Goal: Information Seeking & Learning: Learn about a topic

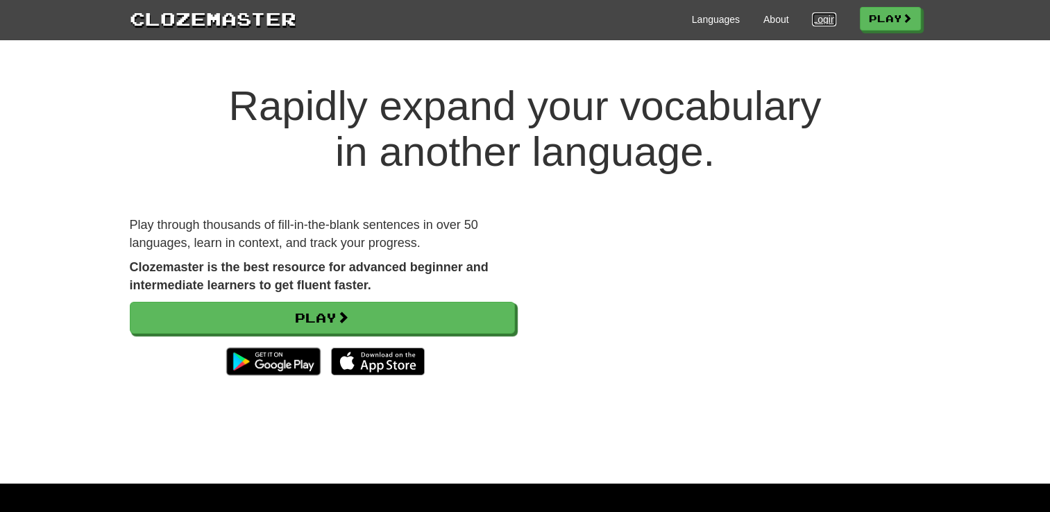
click at [818, 20] on link "Login" at bounding box center [824, 19] width 24 height 14
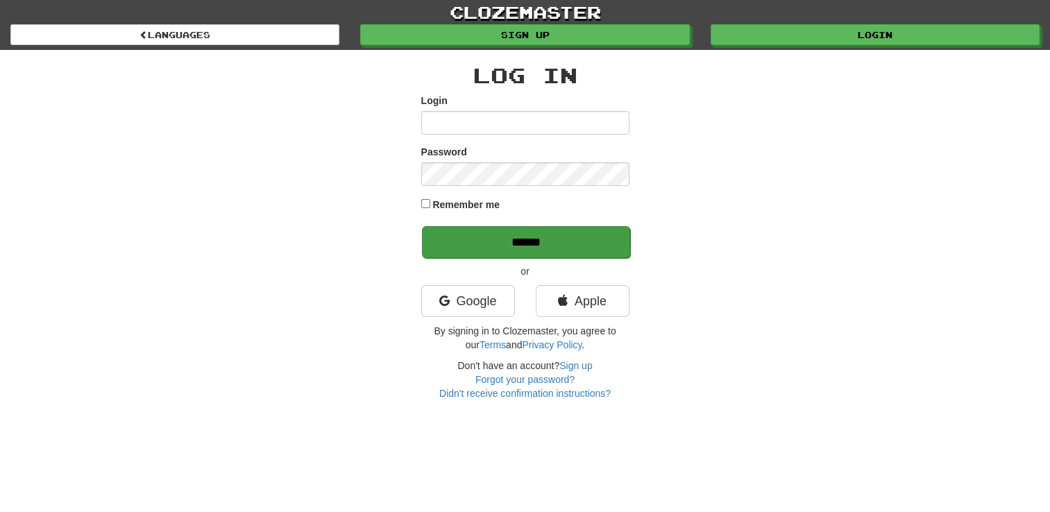
type input "**********"
click at [559, 242] on input "******" at bounding box center [526, 242] width 208 height 32
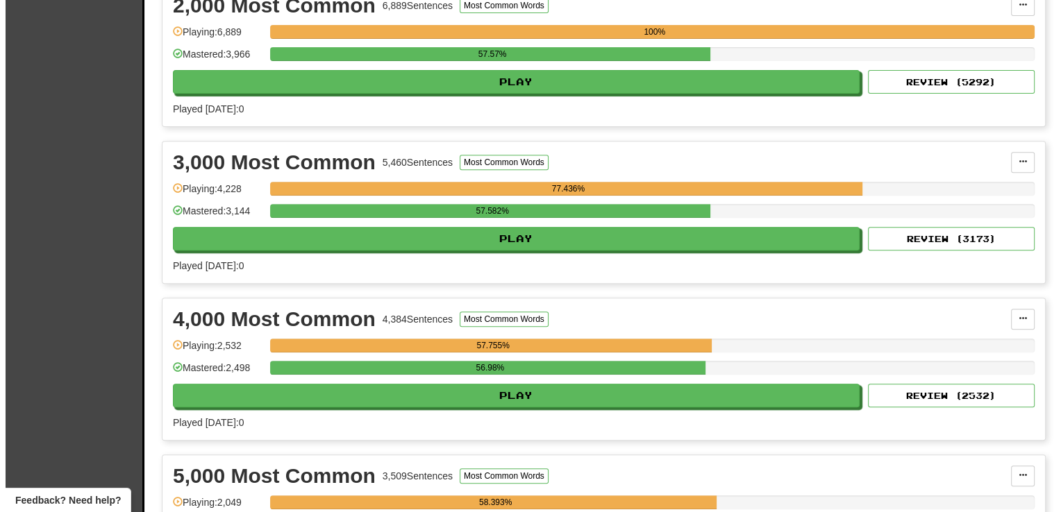
scroll to position [516, 0]
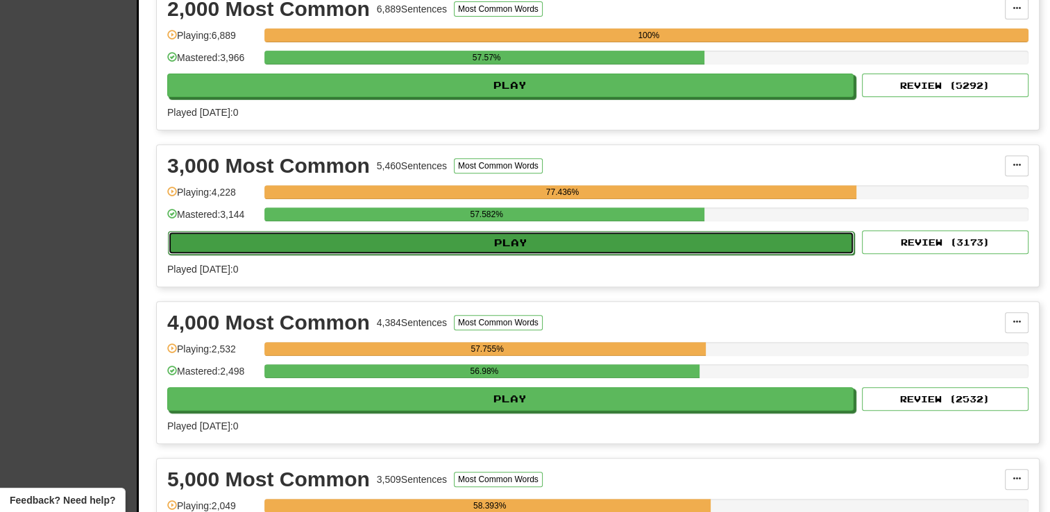
click at [498, 245] on button "Play" at bounding box center [511, 243] width 686 height 24
select select "**"
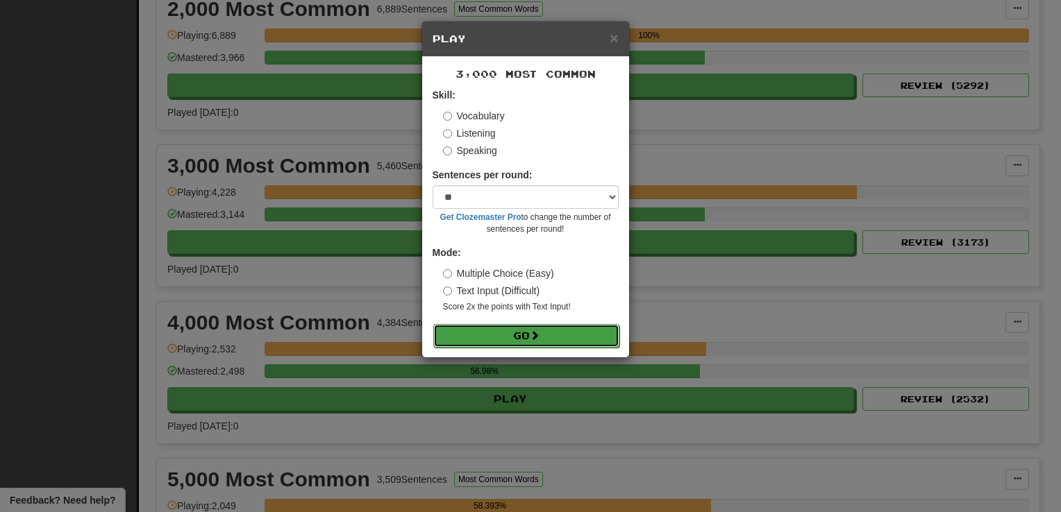
click at [486, 338] on button "Go" at bounding box center [526, 336] width 186 height 24
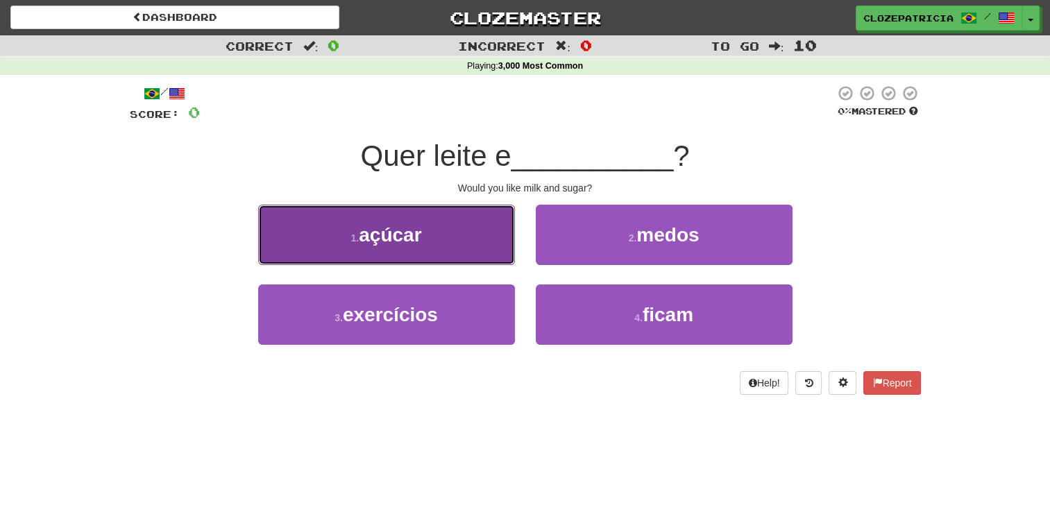
click at [446, 231] on button "1 . açúcar" at bounding box center [386, 235] width 257 height 60
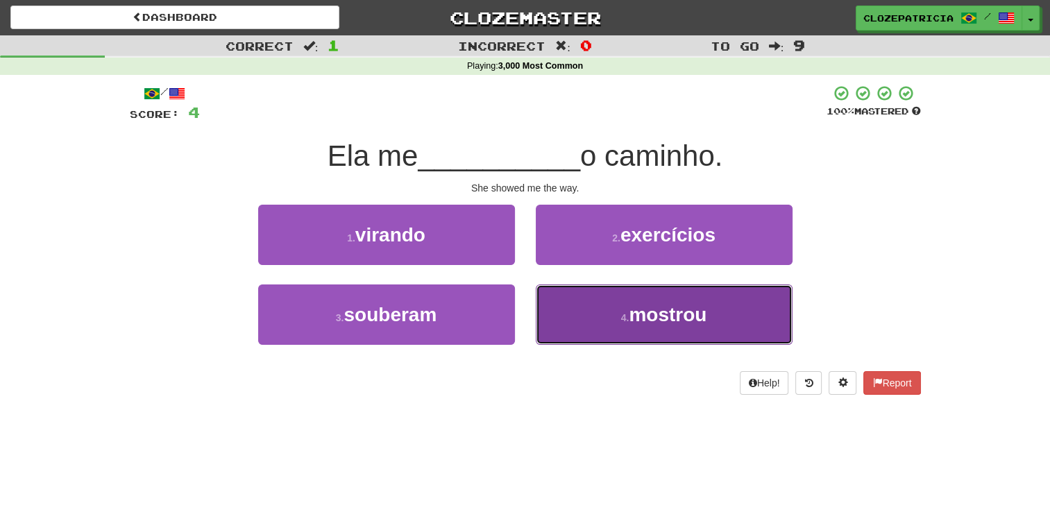
click at [630, 321] on span "mostrou" at bounding box center [668, 315] width 78 height 22
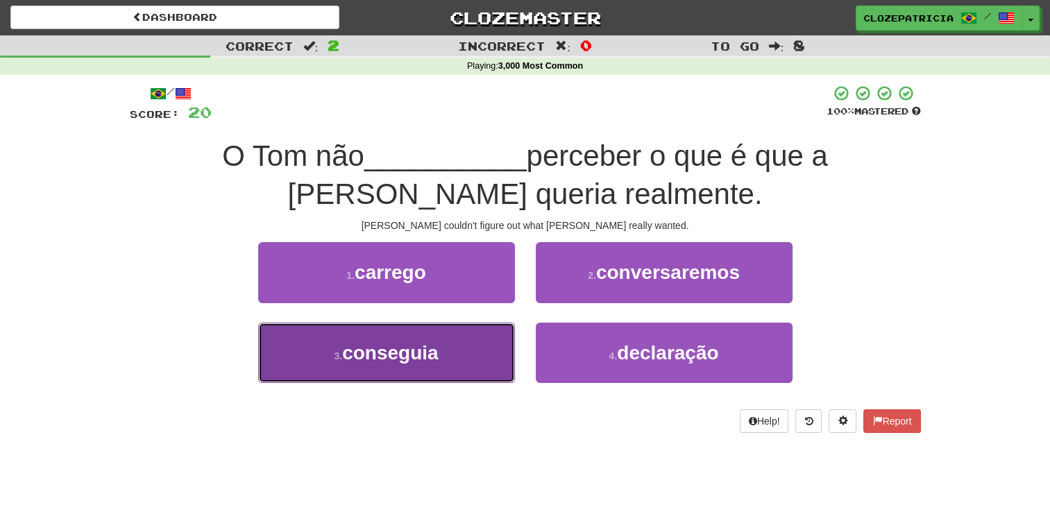
click at [456, 348] on button "3 . conseguia" at bounding box center [386, 353] width 257 height 60
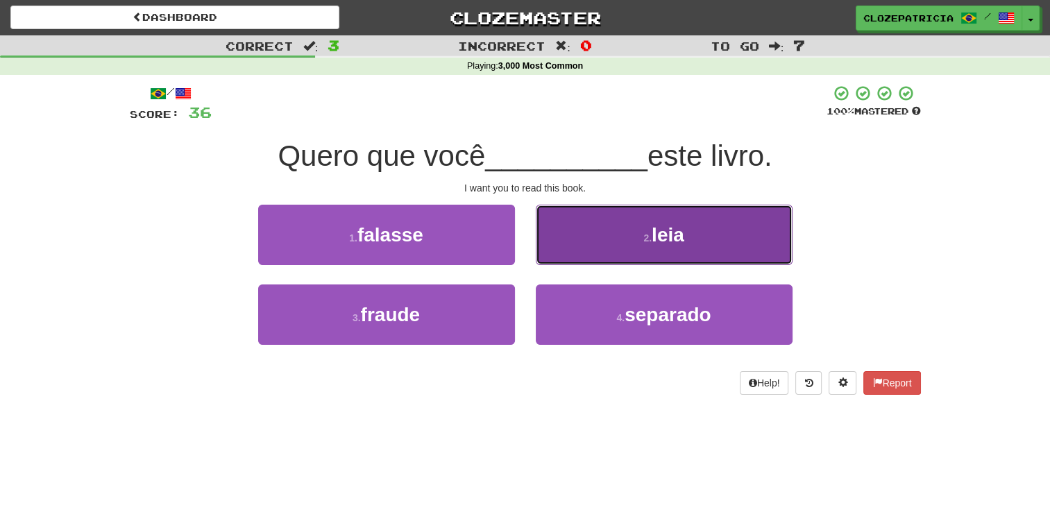
click at [687, 237] on button "2 . leia" at bounding box center [664, 235] width 257 height 60
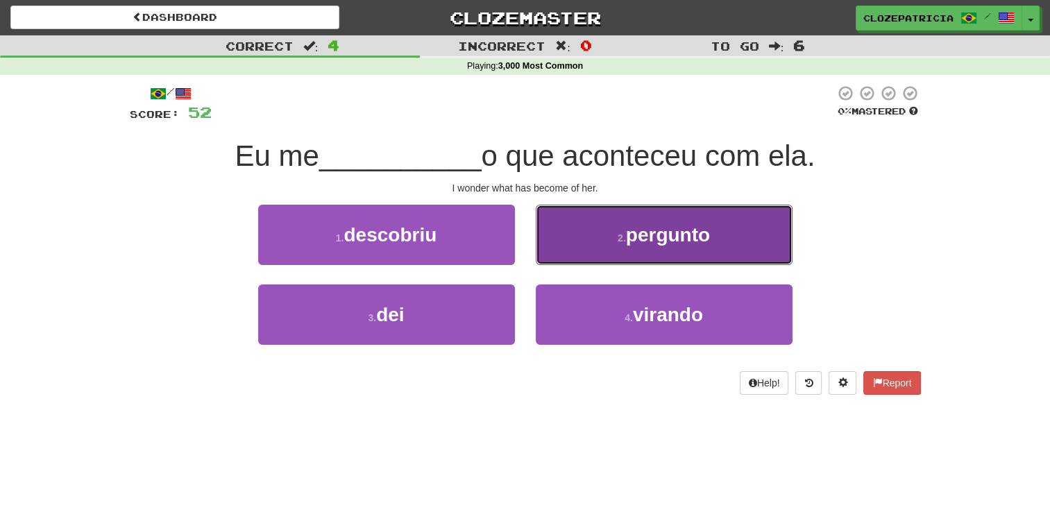
click at [591, 246] on button "2 . pergunto" at bounding box center [664, 235] width 257 height 60
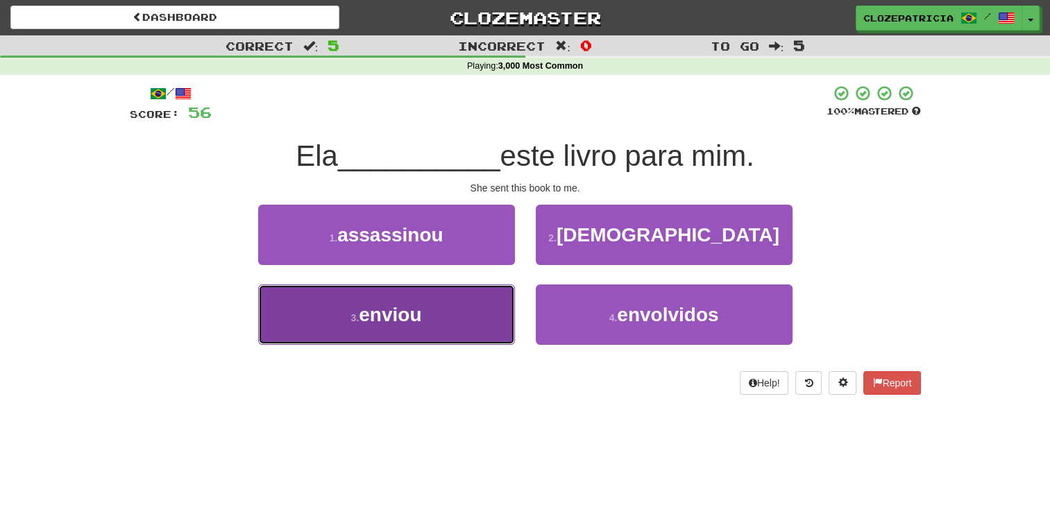
click at [449, 309] on button "3 . enviou" at bounding box center [386, 315] width 257 height 60
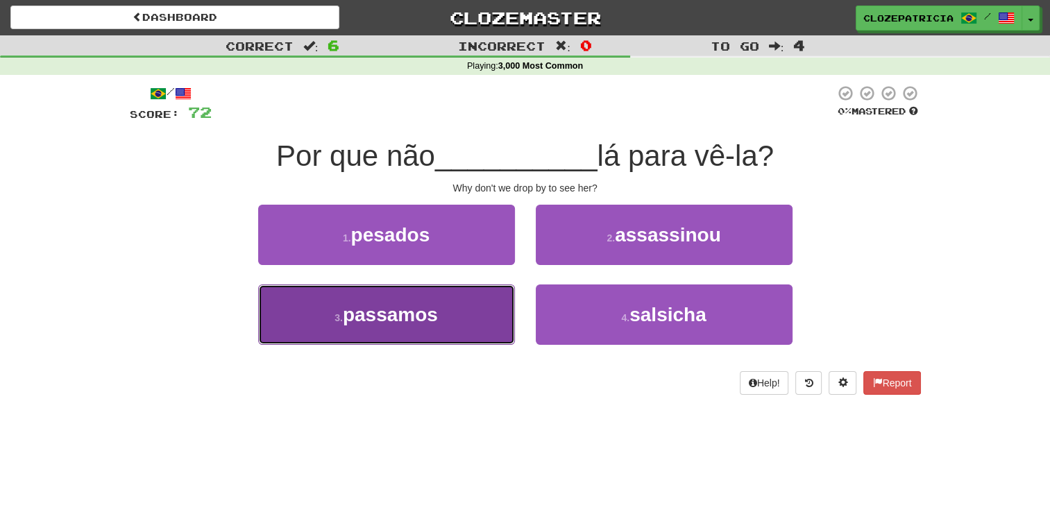
click at [455, 311] on button "3 . passamos" at bounding box center [386, 315] width 257 height 60
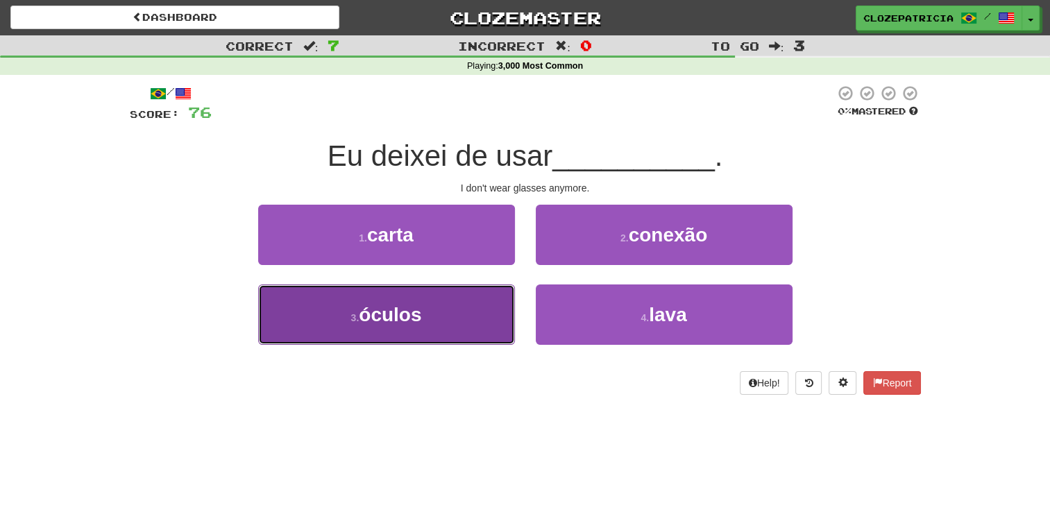
click at [449, 301] on button "3 . óculos" at bounding box center [386, 315] width 257 height 60
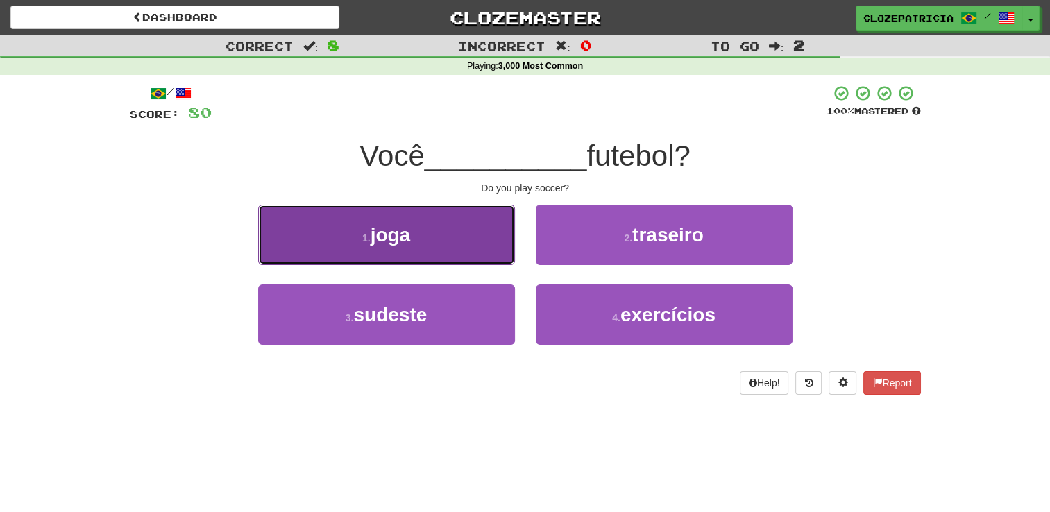
click at [450, 240] on button "1 . joga" at bounding box center [386, 235] width 257 height 60
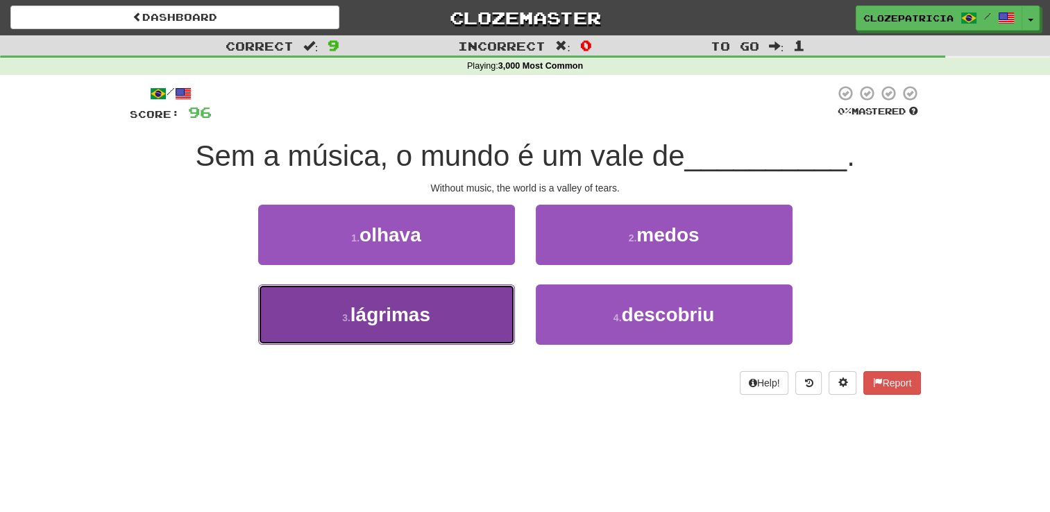
click at [466, 304] on button "3 . lágrimas" at bounding box center [386, 315] width 257 height 60
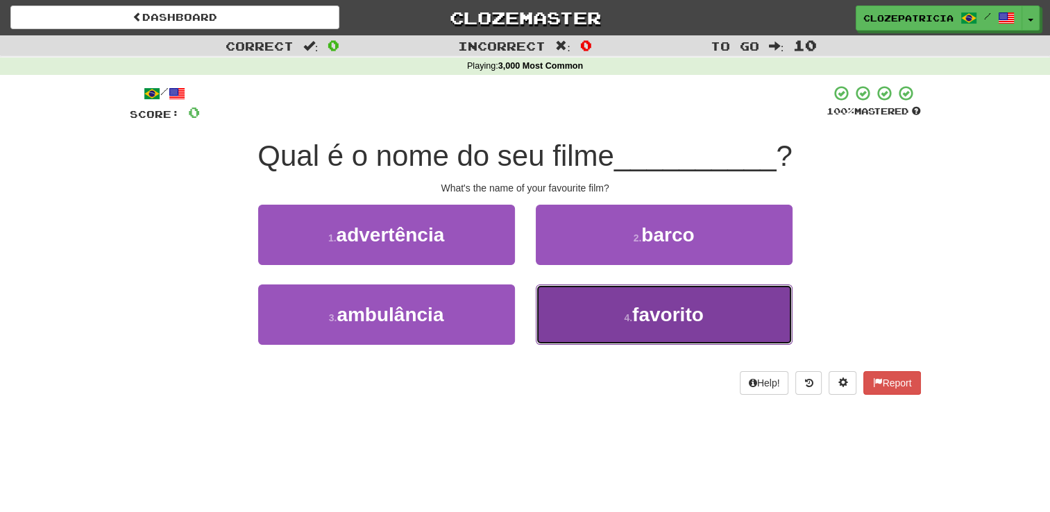
click at [624, 321] on small "4 ." at bounding box center [628, 317] width 8 height 11
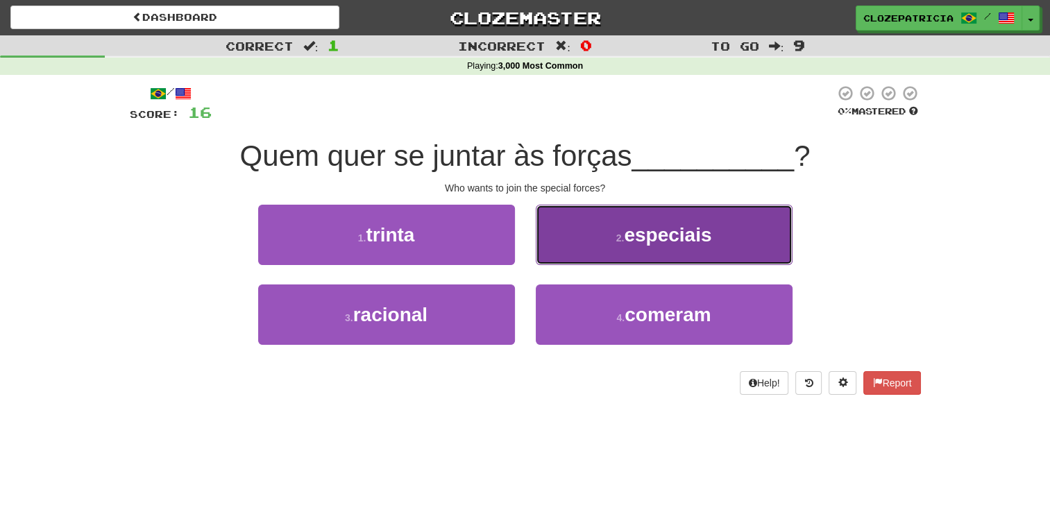
click at [640, 244] on span "especiais" at bounding box center [667, 235] width 87 height 22
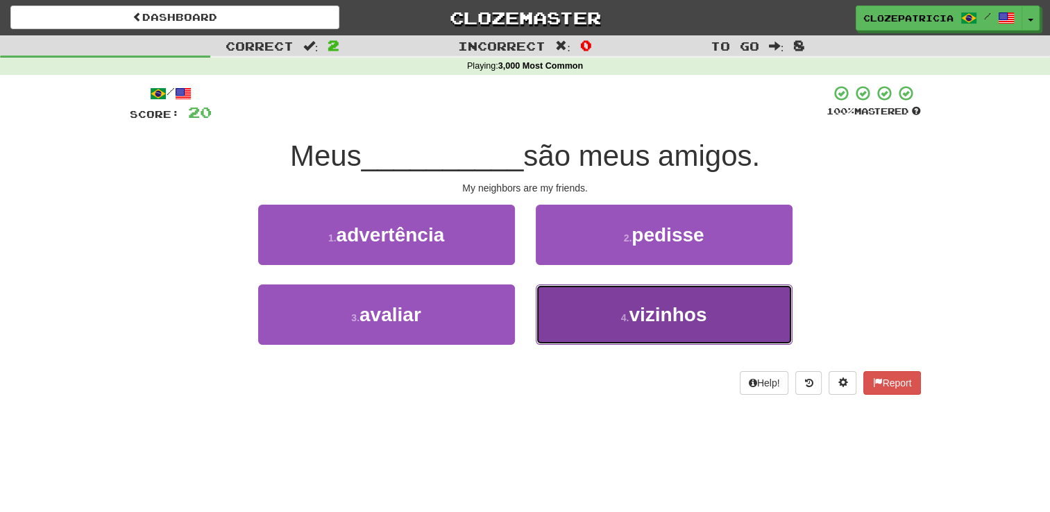
click at [618, 326] on button "4 . vizinhos" at bounding box center [664, 315] width 257 height 60
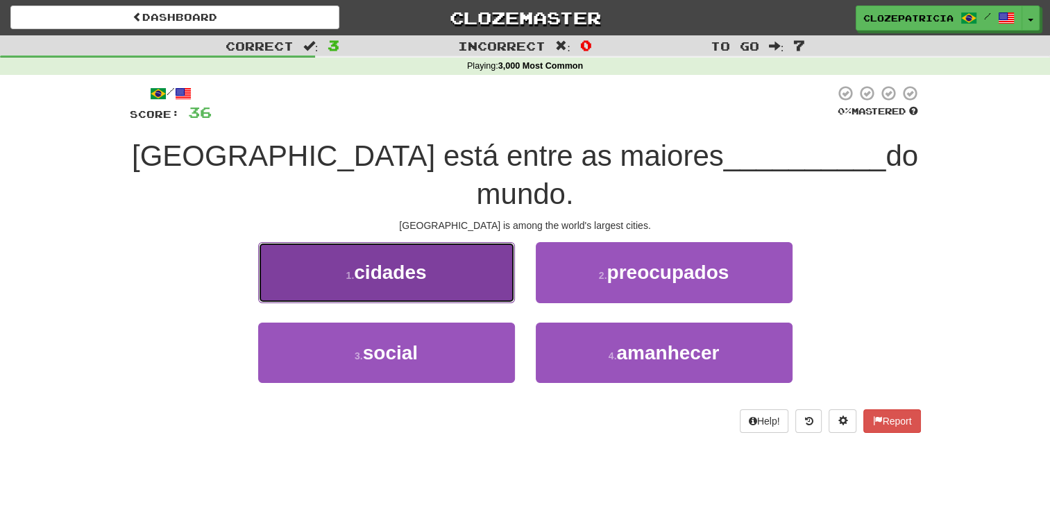
click at [464, 242] on button "1 . cidades" at bounding box center [386, 272] width 257 height 60
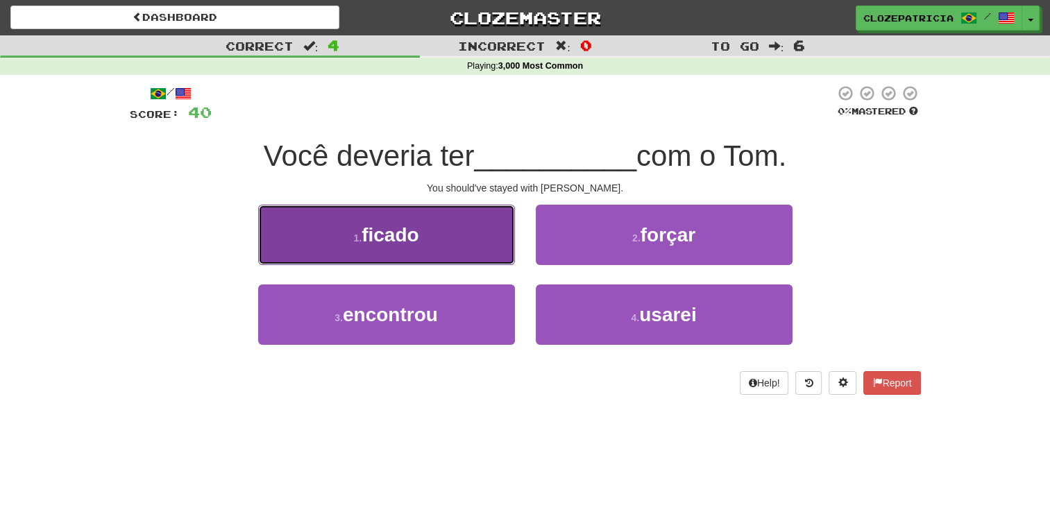
click at [482, 252] on button "1 . ficado" at bounding box center [386, 235] width 257 height 60
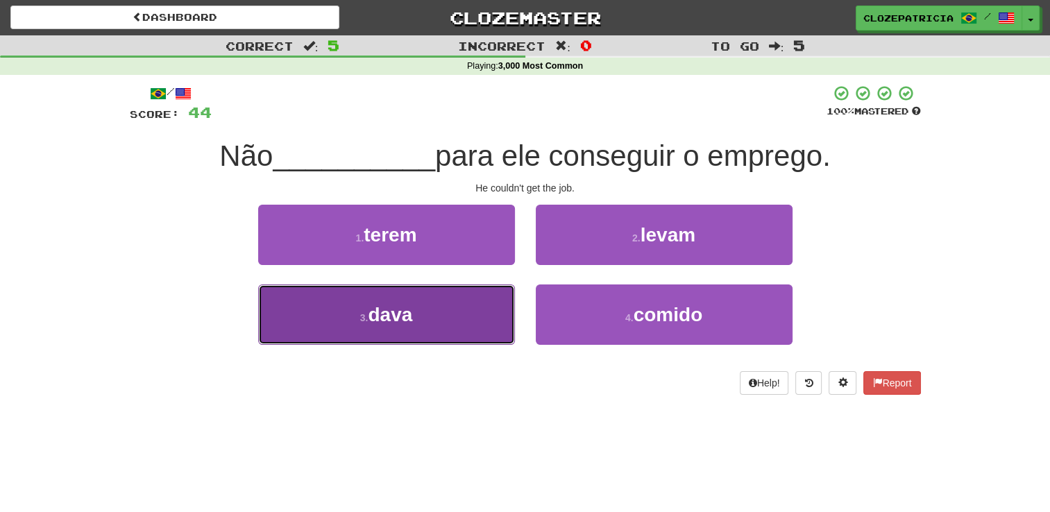
click at [433, 310] on button "3 . dava" at bounding box center [386, 315] width 257 height 60
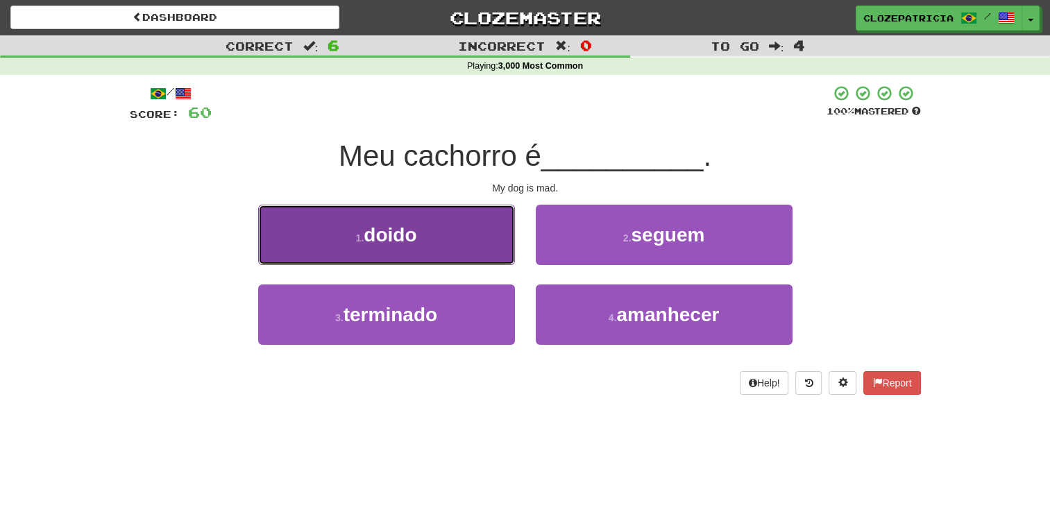
click at [444, 235] on button "1 . doido" at bounding box center [386, 235] width 257 height 60
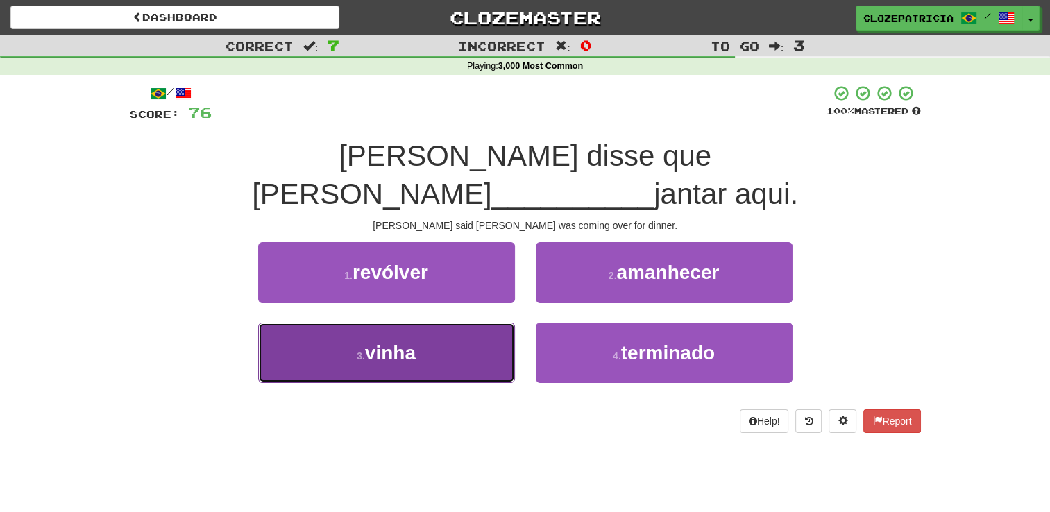
click at [469, 323] on button "3 . vinha" at bounding box center [386, 353] width 257 height 60
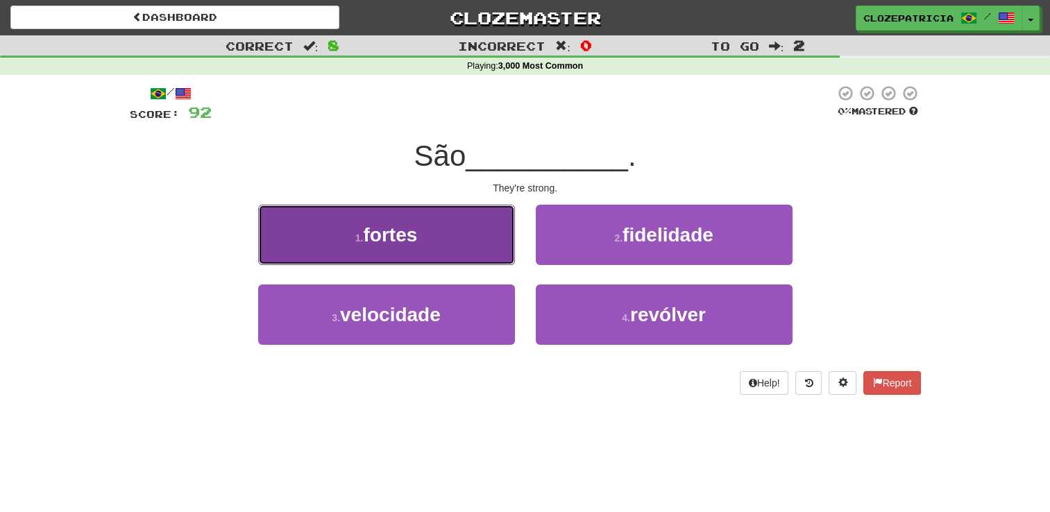
click at [450, 244] on button "1 . fortes" at bounding box center [386, 235] width 257 height 60
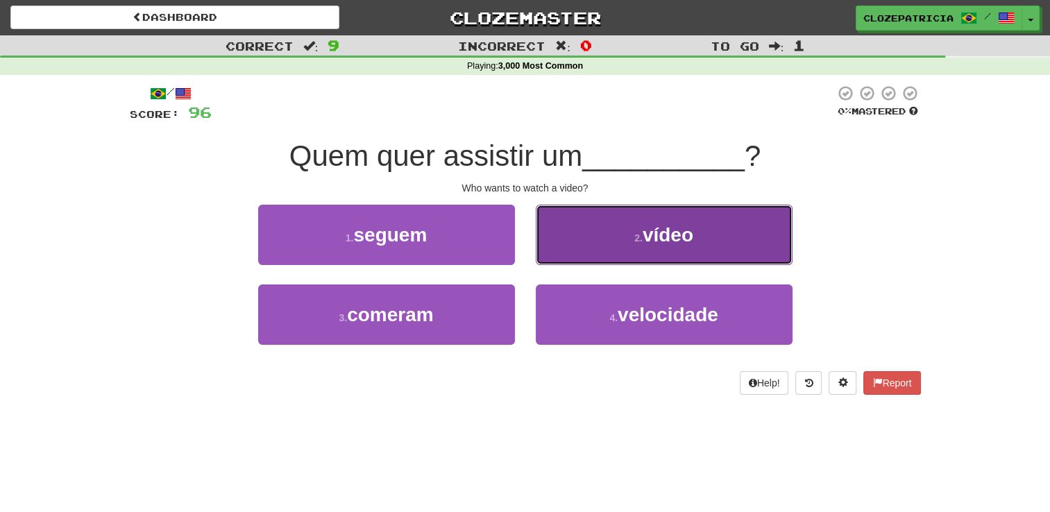
click at [666, 239] on span "vídeo" at bounding box center [668, 235] width 51 height 22
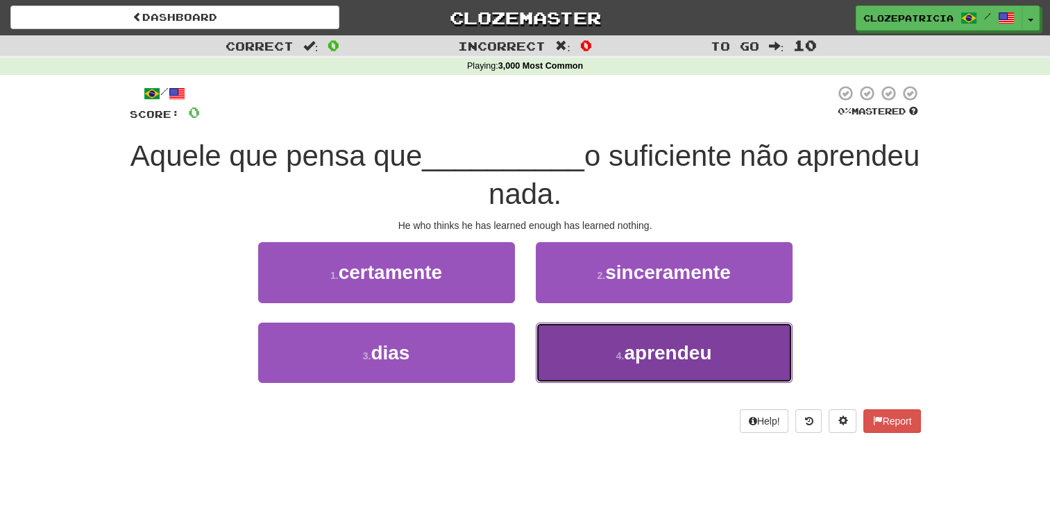
click at [627, 353] on span "aprendeu" at bounding box center [667, 353] width 87 height 22
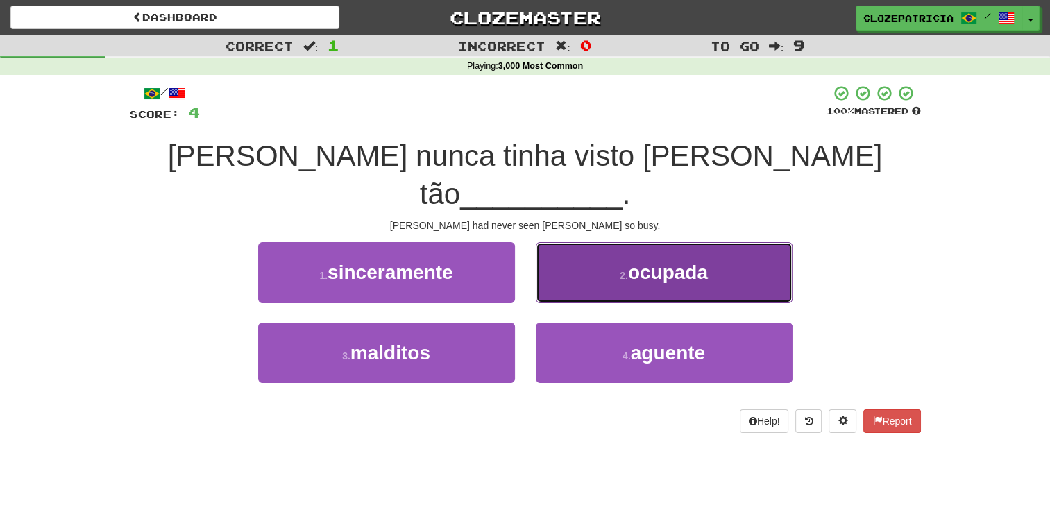
click at [640, 262] on span "ocupada" at bounding box center [668, 273] width 80 height 22
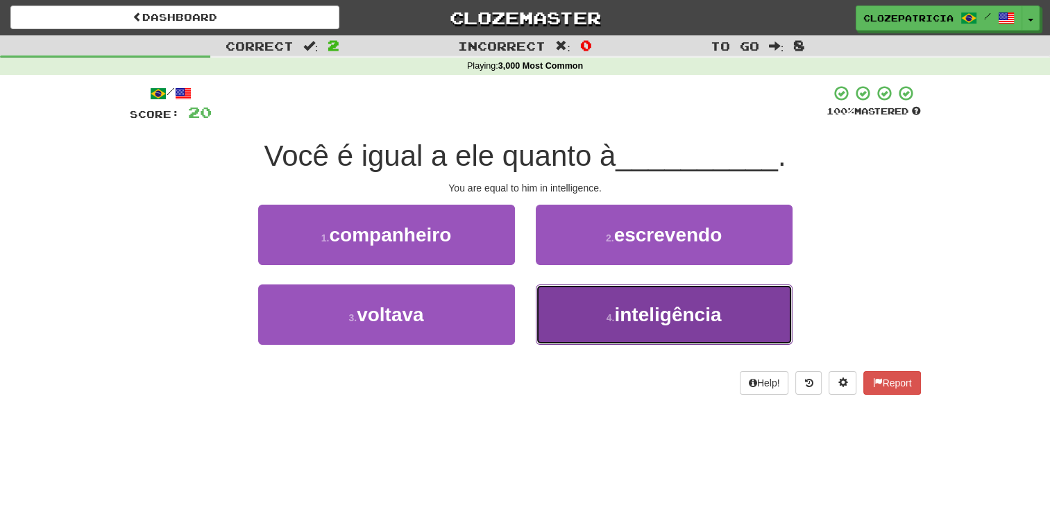
click at [608, 316] on small "4 ." at bounding box center [611, 317] width 8 height 11
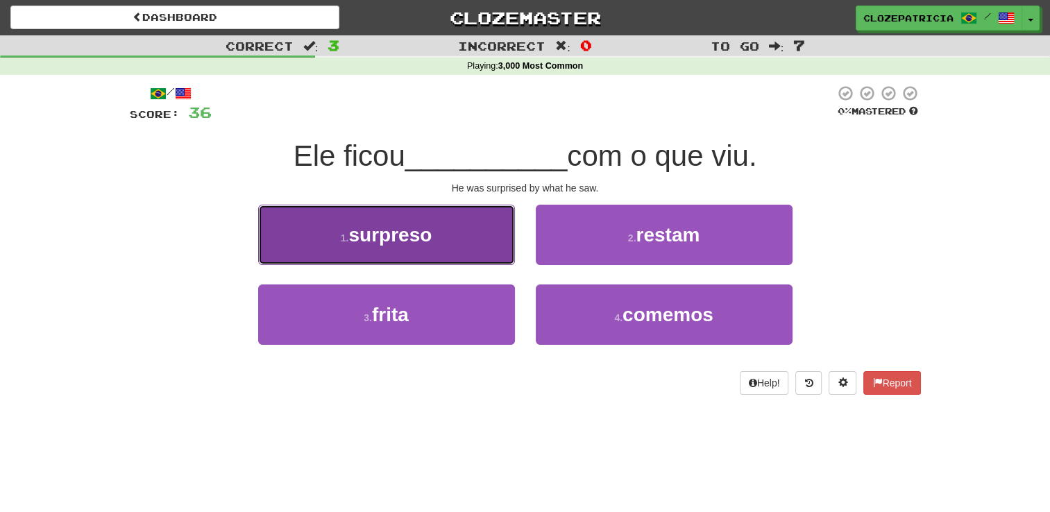
click at [451, 226] on button "1 . surpreso" at bounding box center [386, 235] width 257 height 60
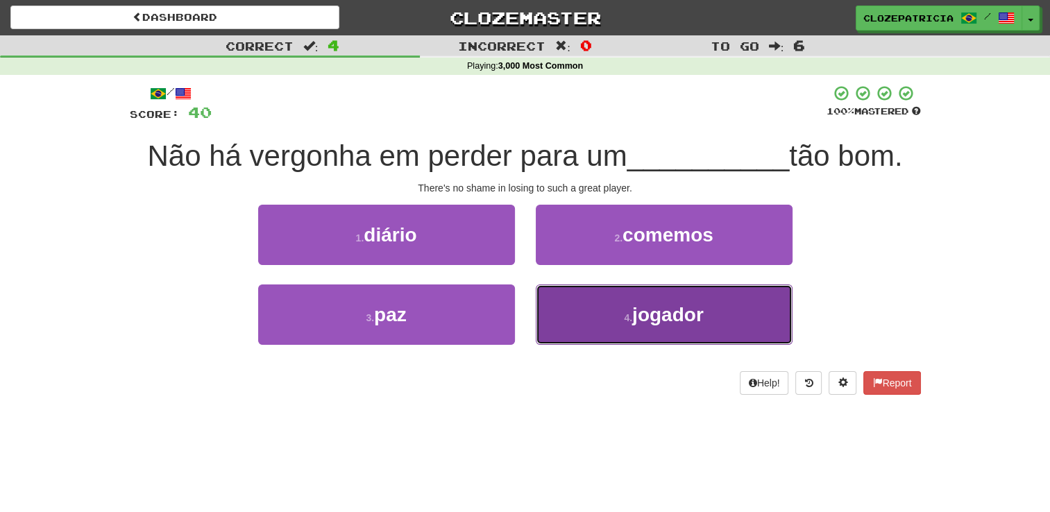
click at [598, 311] on button "4 . jogador" at bounding box center [664, 315] width 257 height 60
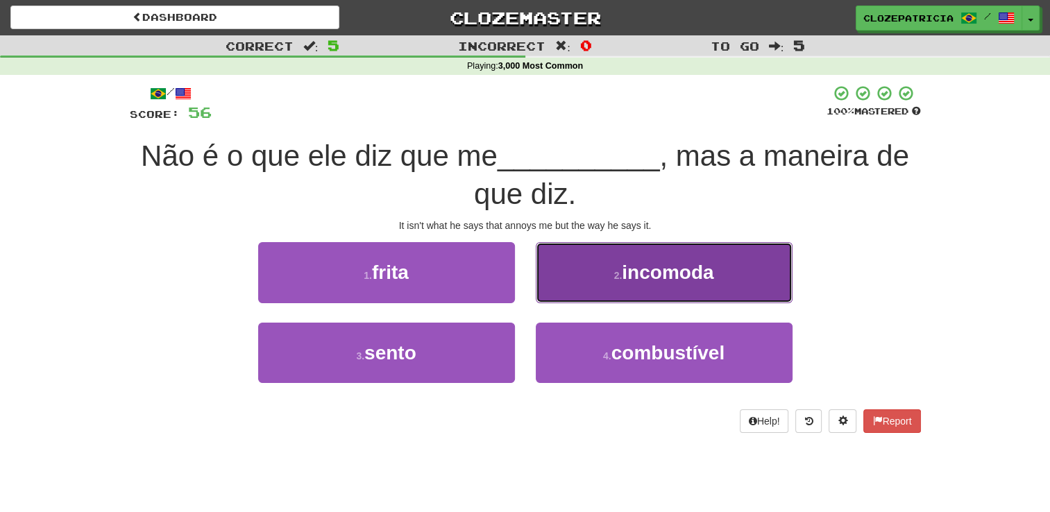
click at [650, 273] on span "incomoda" at bounding box center [668, 273] width 92 height 22
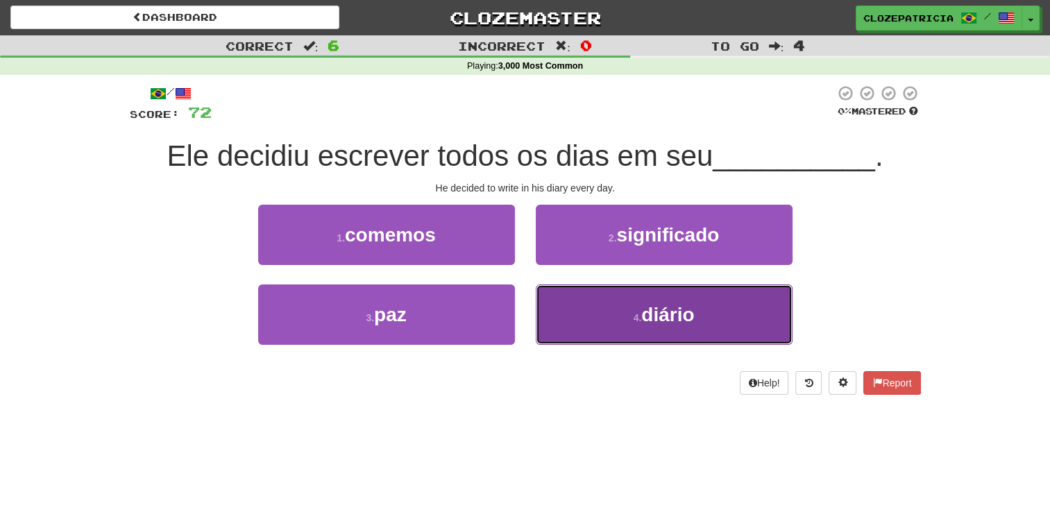
click at [614, 321] on button "4 . diário" at bounding box center [664, 315] width 257 height 60
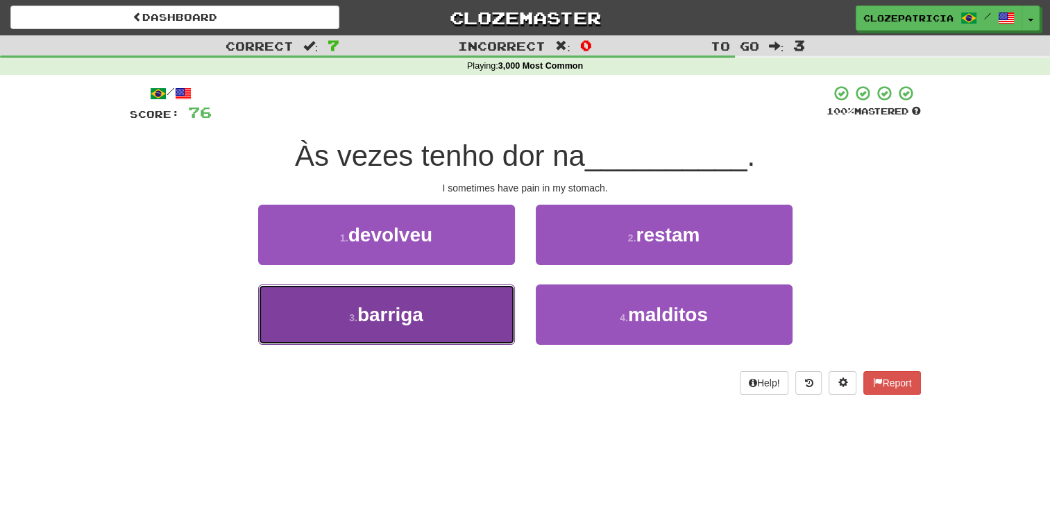
click at [478, 314] on button "3 . barriga" at bounding box center [386, 315] width 257 height 60
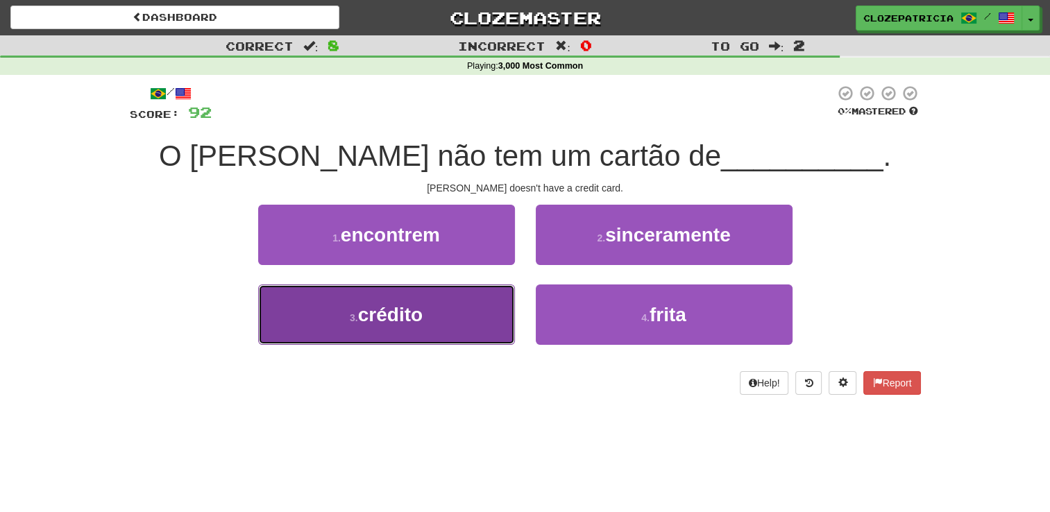
click at [446, 310] on button "3 . crédito" at bounding box center [386, 315] width 257 height 60
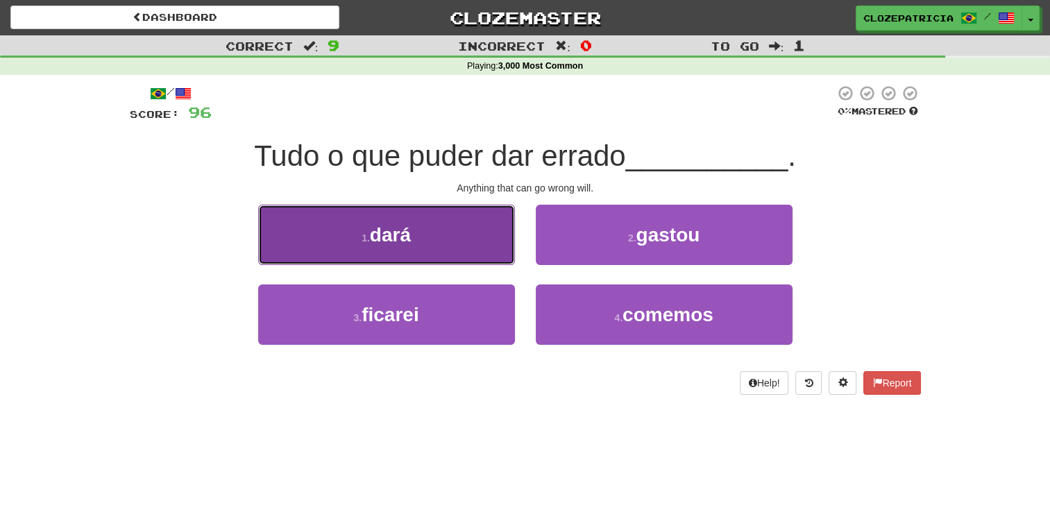
click at [447, 243] on button "1 . dará" at bounding box center [386, 235] width 257 height 60
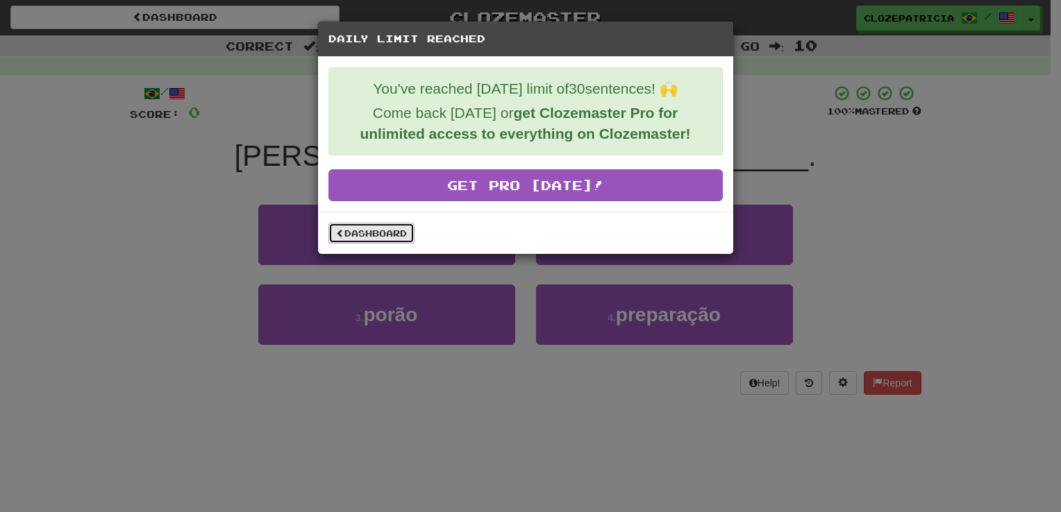
click at [351, 232] on link "Dashboard" at bounding box center [371, 233] width 86 height 21
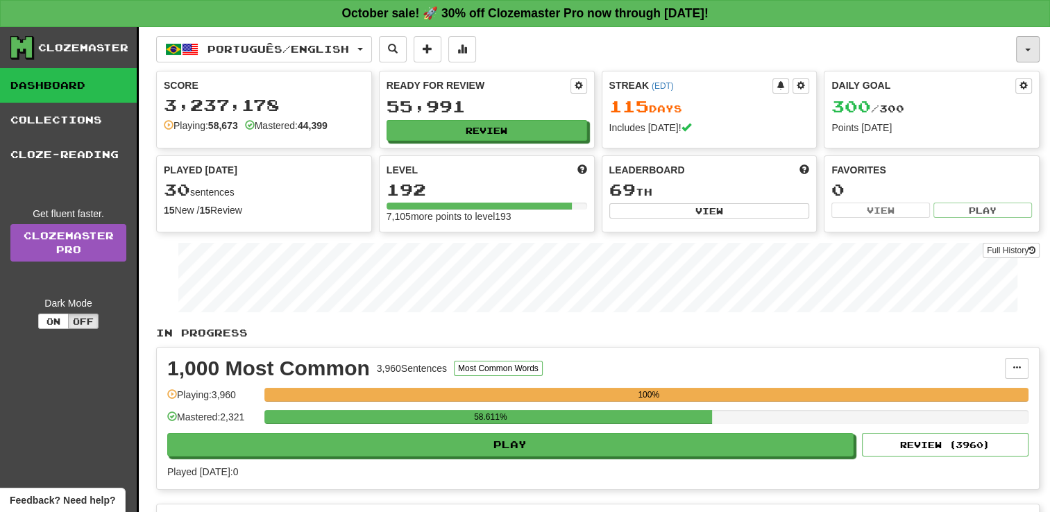
click at [1026, 52] on button "button" at bounding box center [1028, 49] width 24 height 26
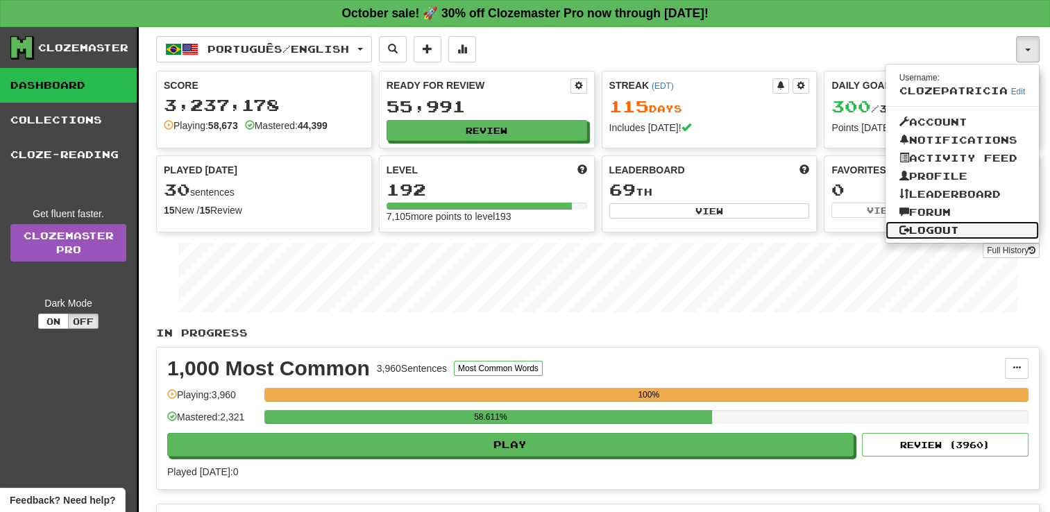
click at [934, 228] on link "Logout" at bounding box center [963, 230] width 154 height 18
